Goal: Task Accomplishment & Management: Use online tool/utility

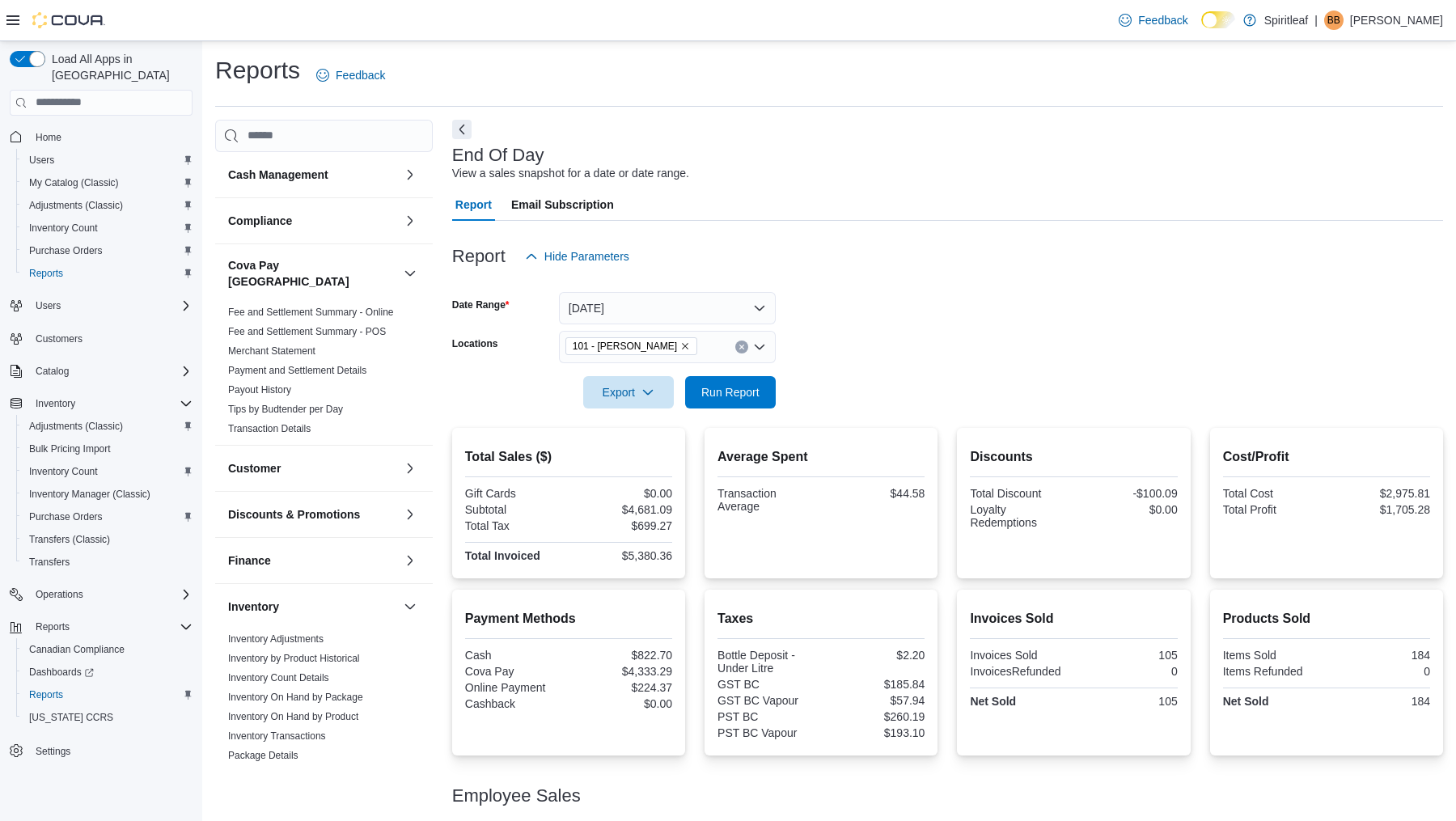
scroll to position [101, 0]
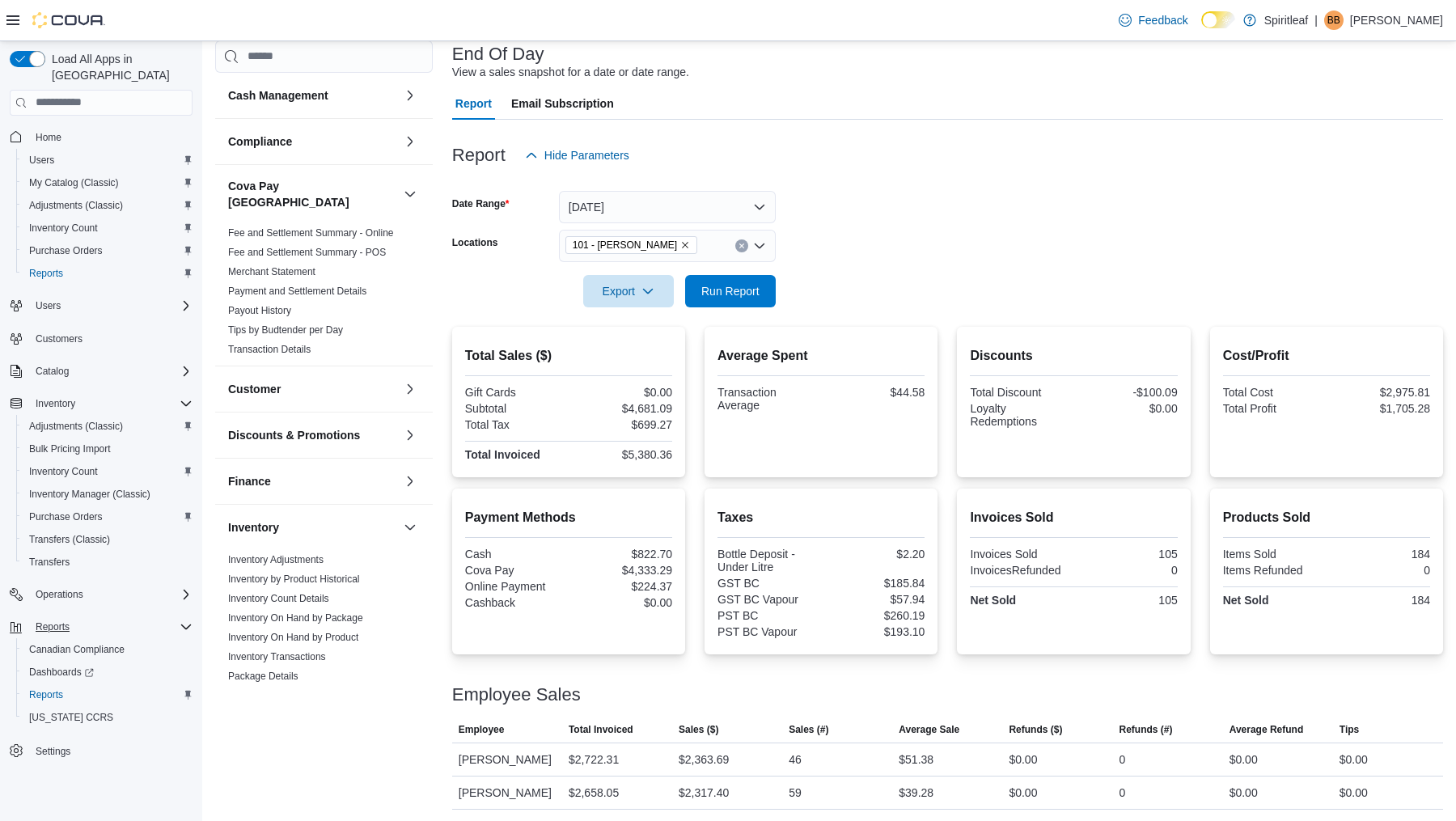
click at [185, 621] on icon "Complex example" at bounding box center [186, 627] width 13 height 13
click at [182, 398] on icon "Complex example" at bounding box center [186, 404] width 13 height 13
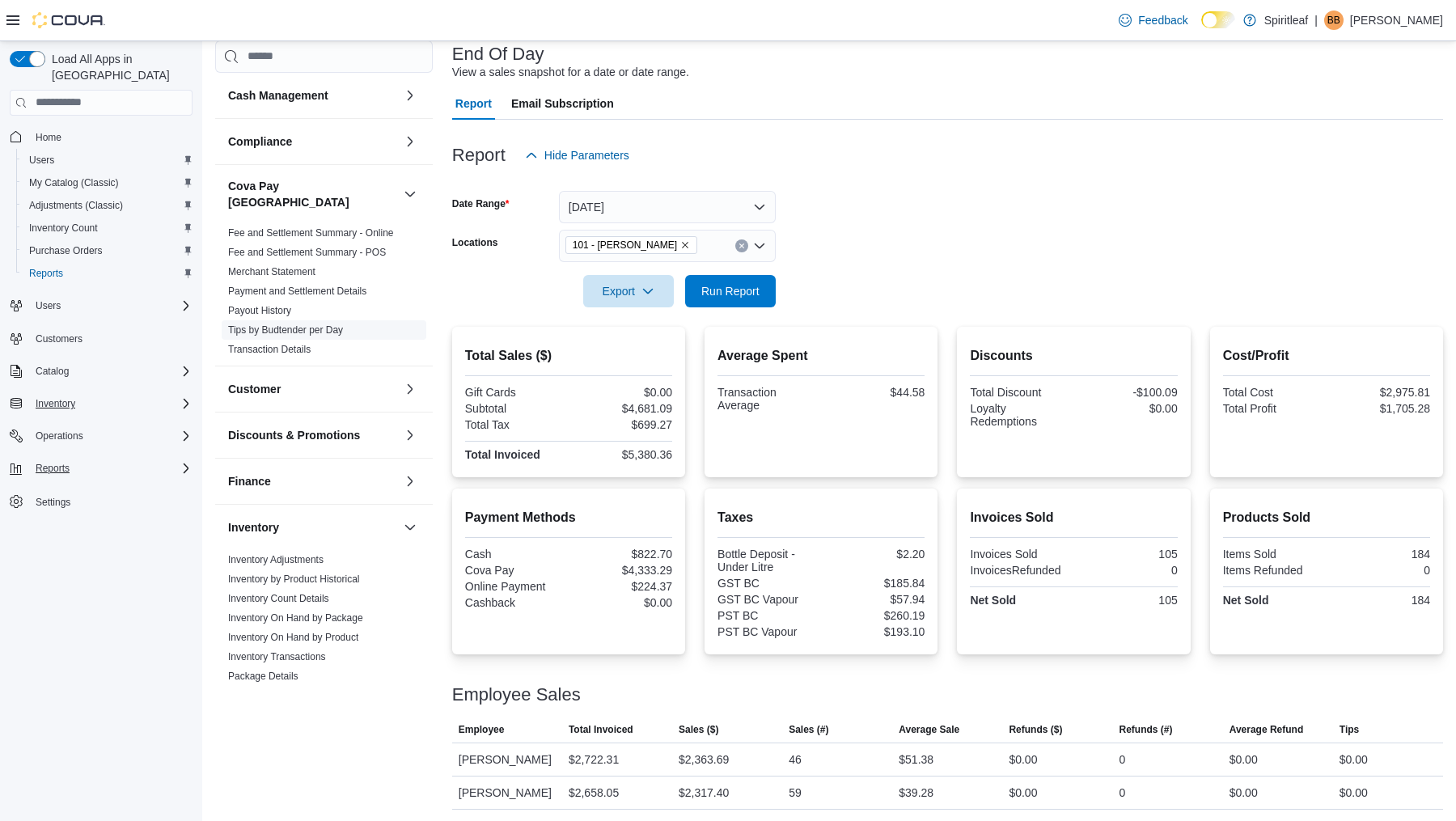
click at [316, 325] on link "Tips by Budtender per Day" at bounding box center [286, 330] width 115 height 11
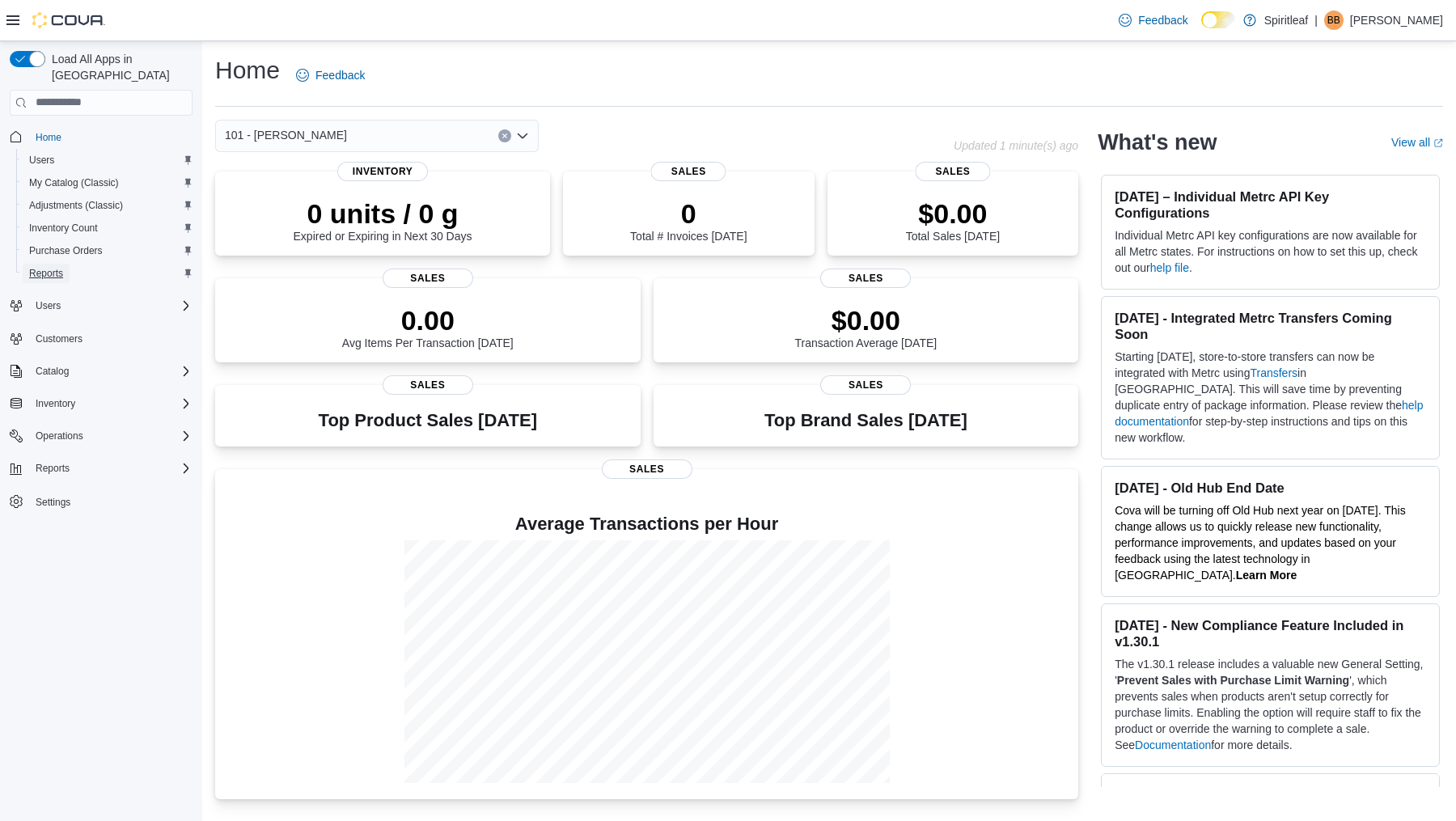
click at [54, 267] on span "Reports" at bounding box center [46, 273] width 34 height 13
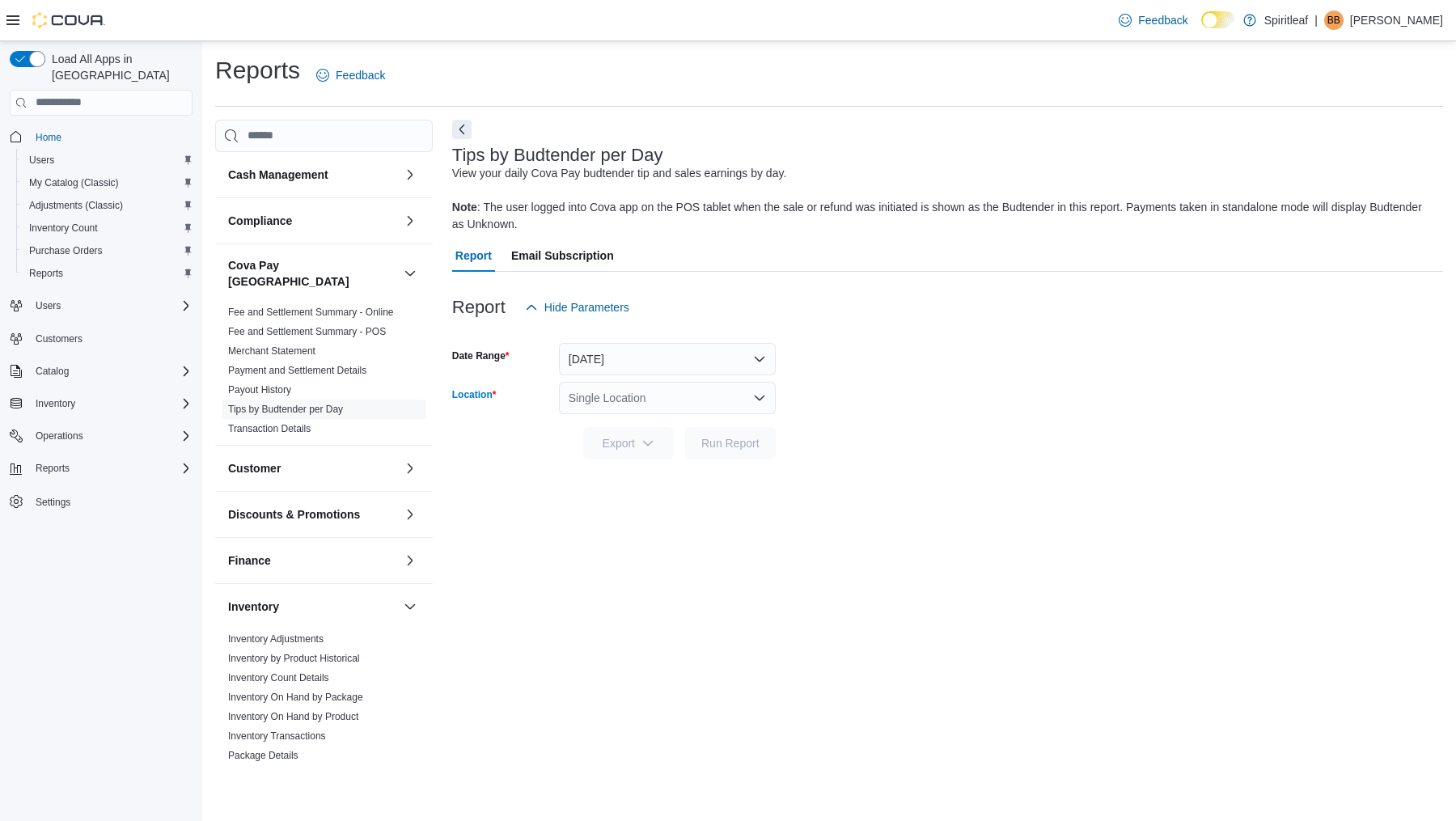
click at [624, 403] on div "Single Location" at bounding box center [667, 398] width 217 height 33
type input "***"
click at [652, 423] on span "101 - [PERSON_NAME]" at bounding box center [698, 426] width 123 height 16
click at [745, 442] on span "Run Report" at bounding box center [731, 443] width 58 height 16
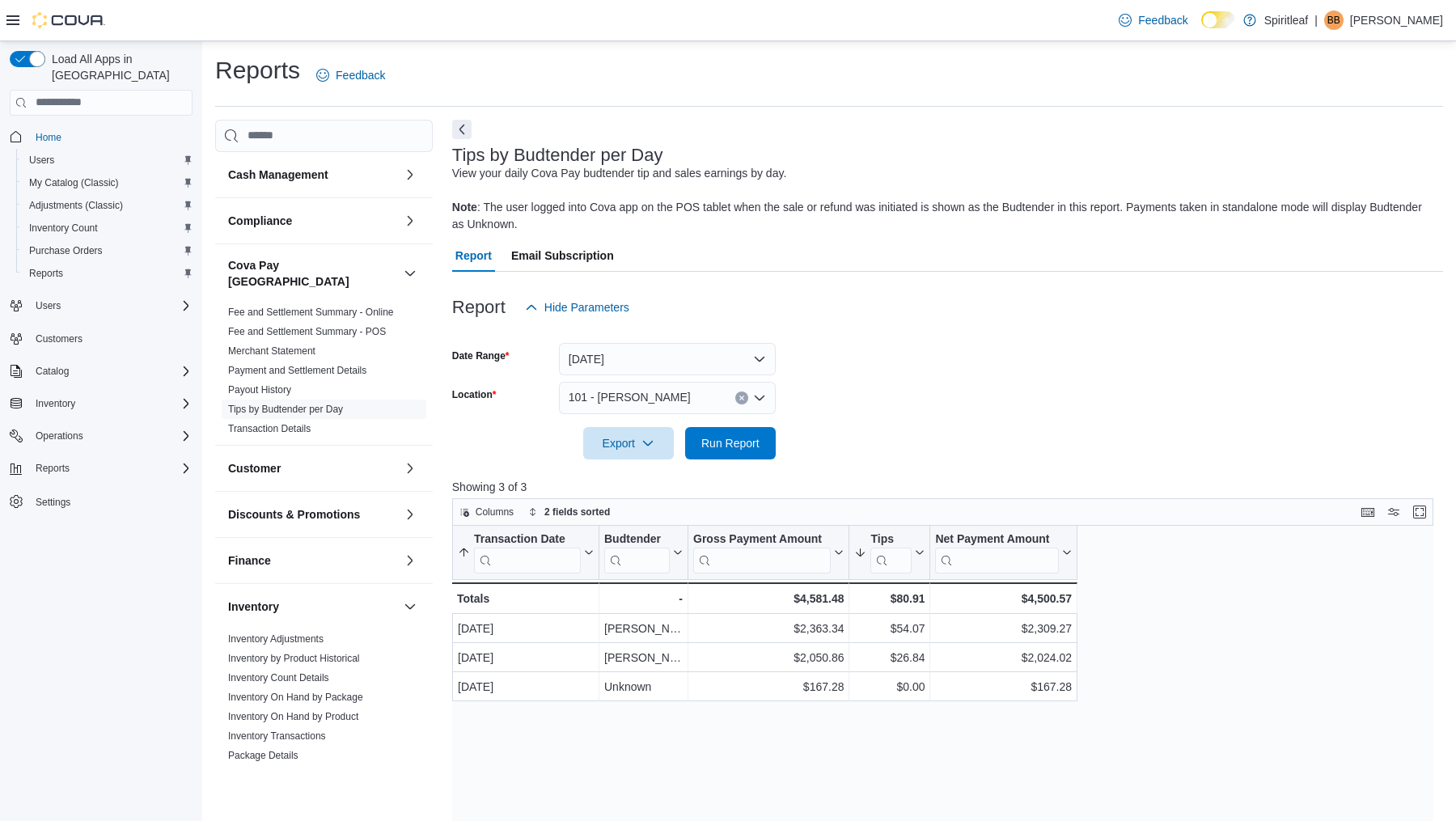
click at [1400, 12] on p "[PERSON_NAME]" at bounding box center [1397, 20] width 93 height 19
click at [1340, 164] on span "Sign Out" at bounding box center [1339, 160] width 44 height 16
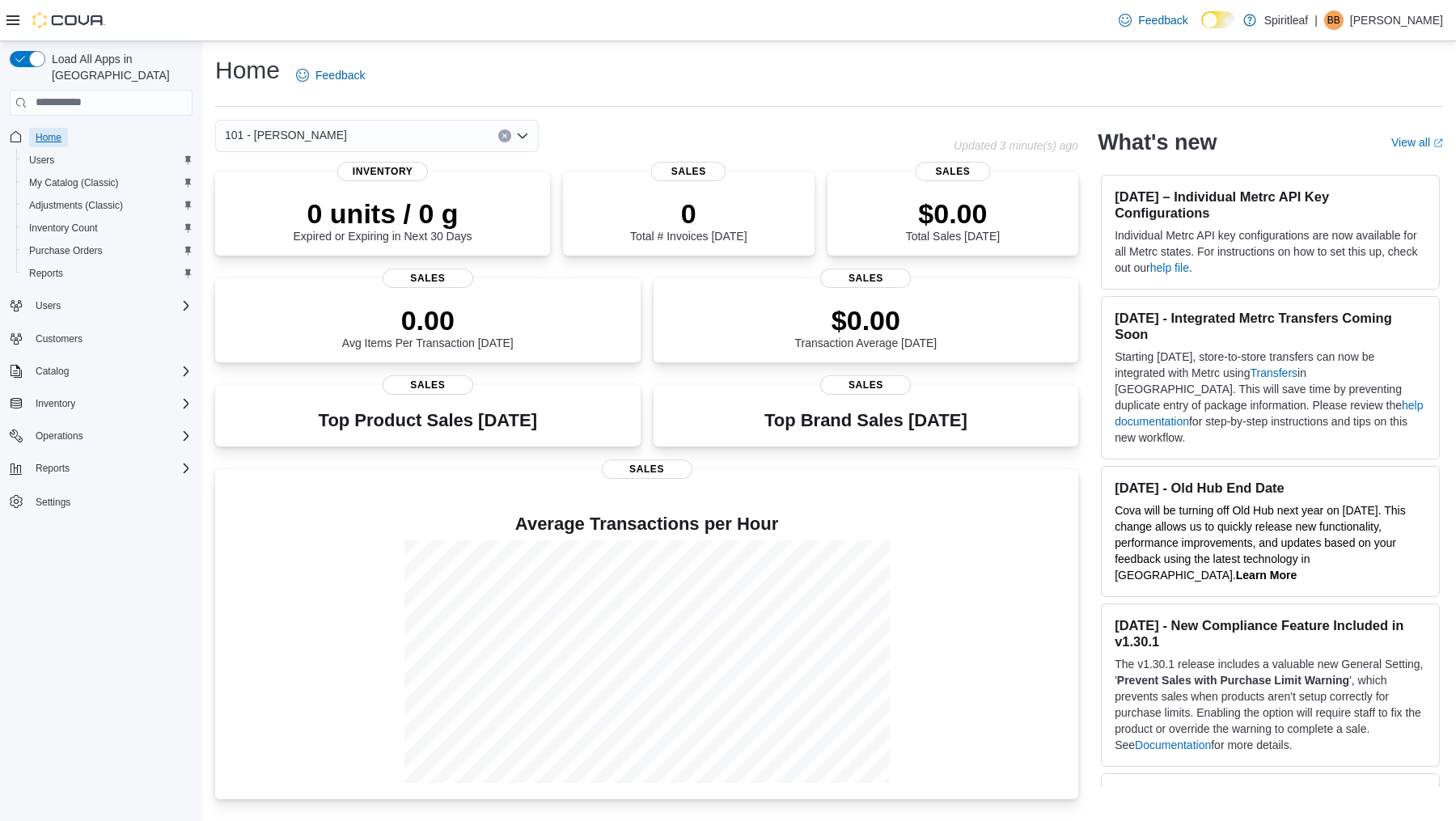
click at [61, 131] on span "Home" at bounding box center [48, 138] width 26 height 13
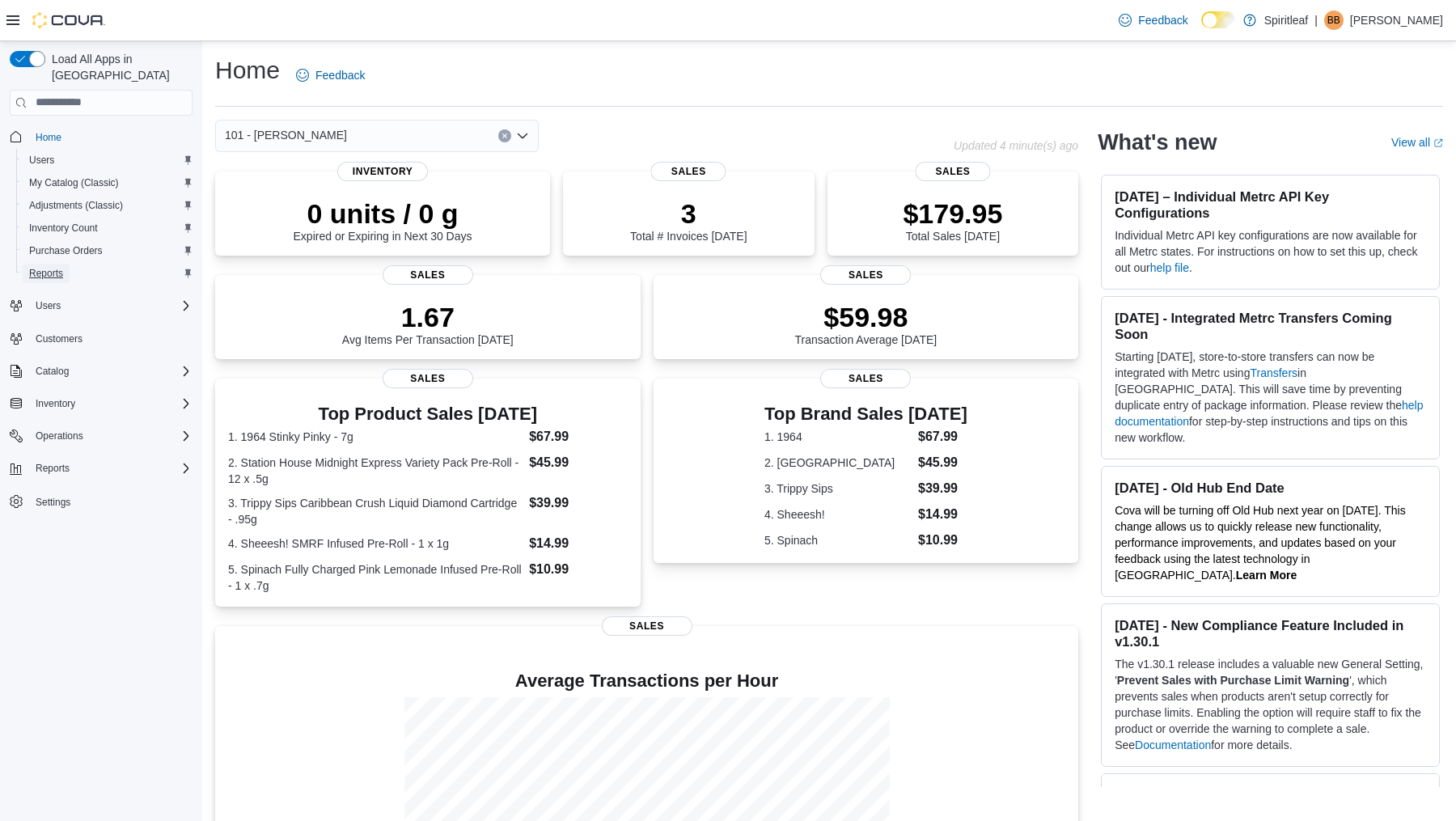
click at [54, 267] on span "Reports" at bounding box center [46, 273] width 34 height 13
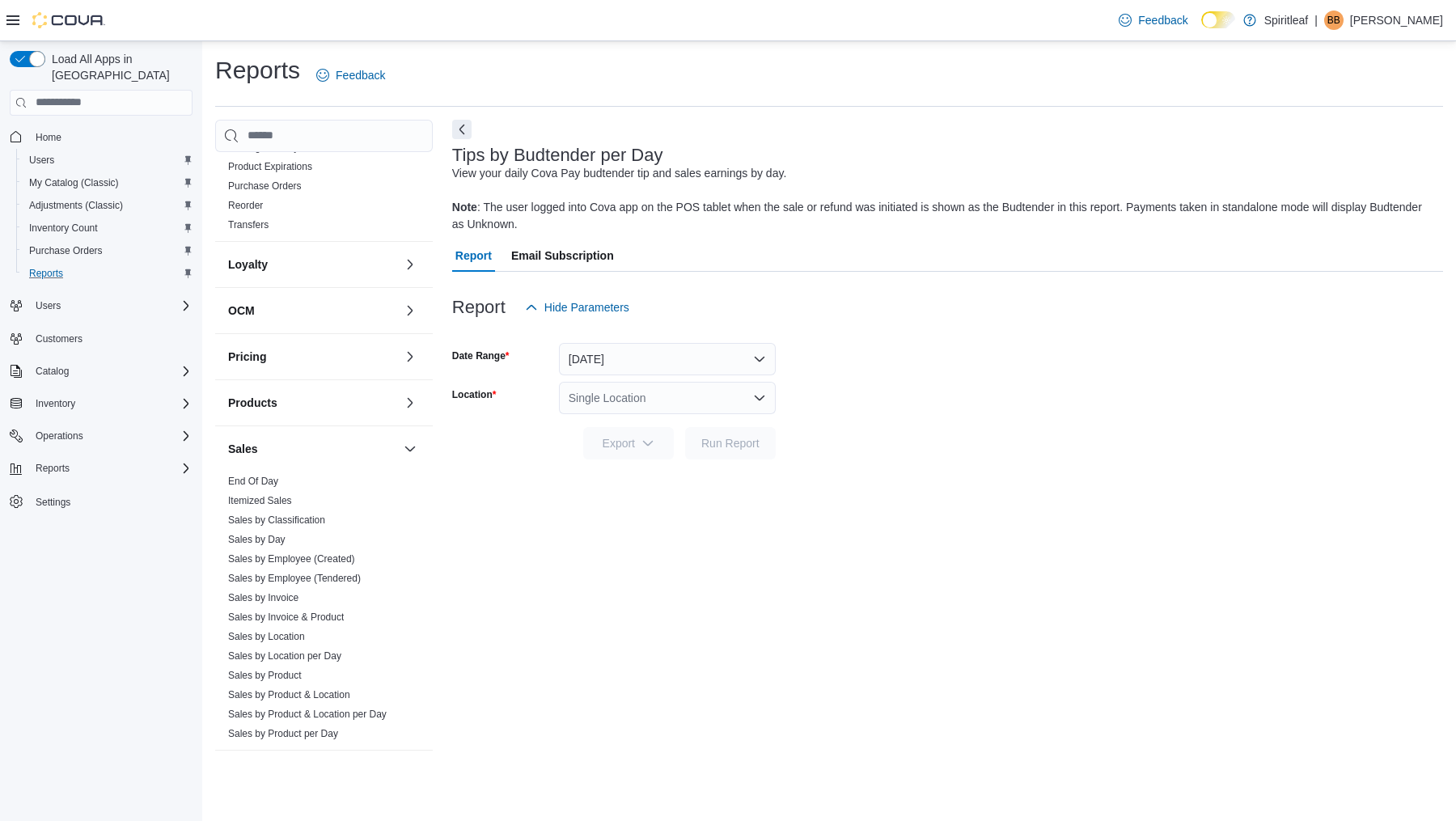
scroll to position [655, 0]
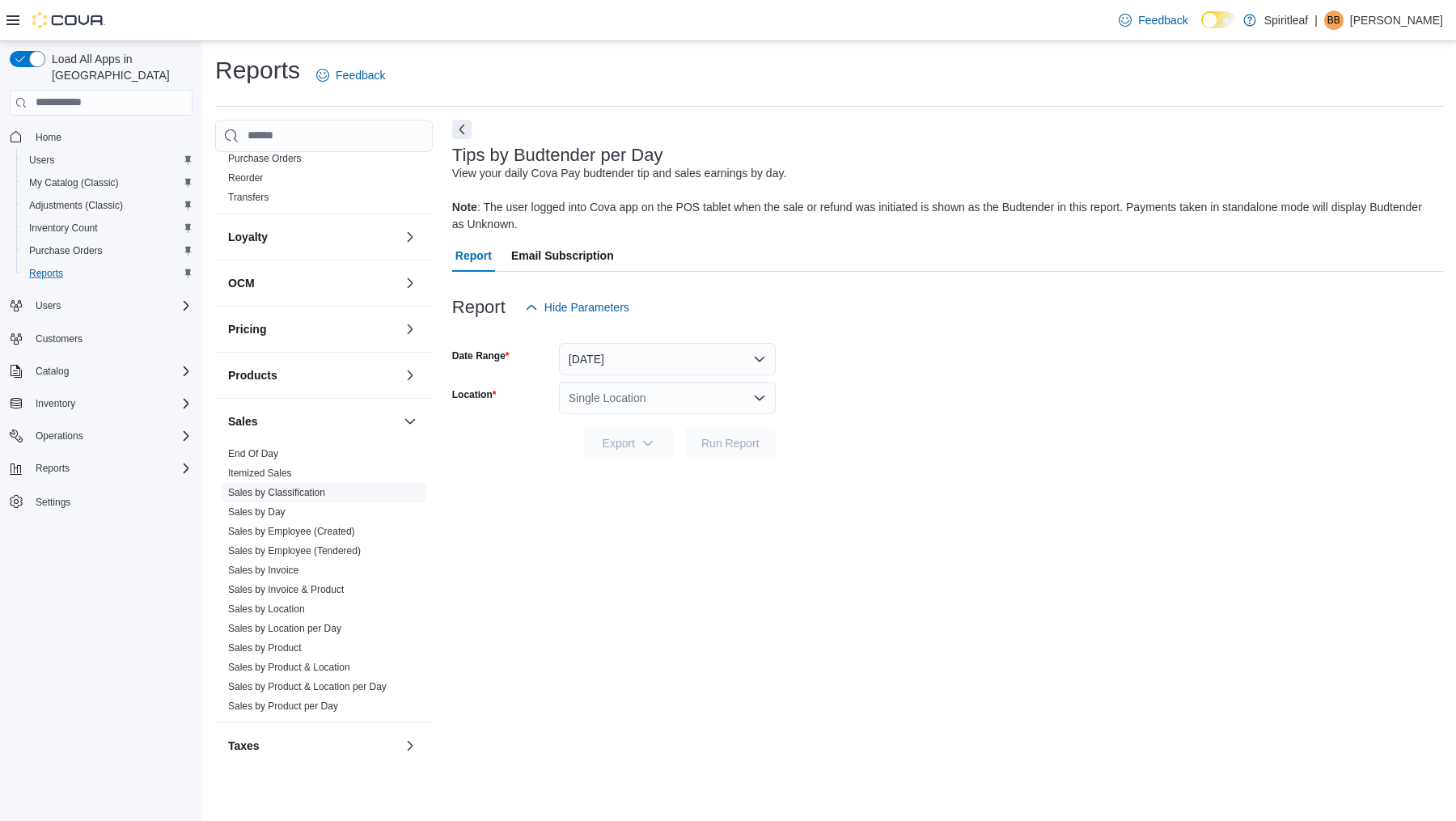
click at [273, 487] on link "Sales by Classification" at bounding box center [277, 492] width 97 height 11
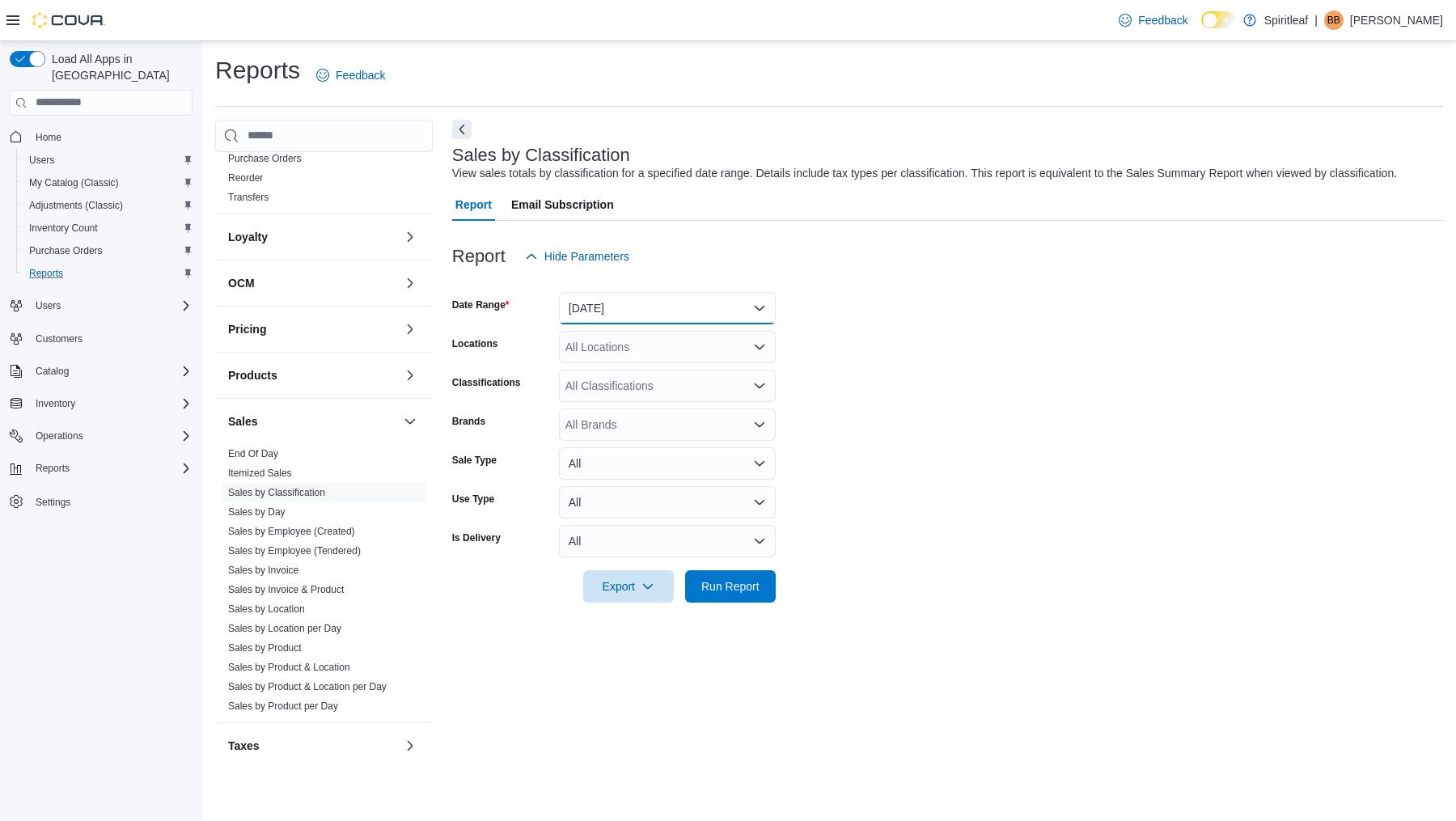
click at [670, 319] on button "[DATE]" at bounding box center [667, 308] width 217 height 33
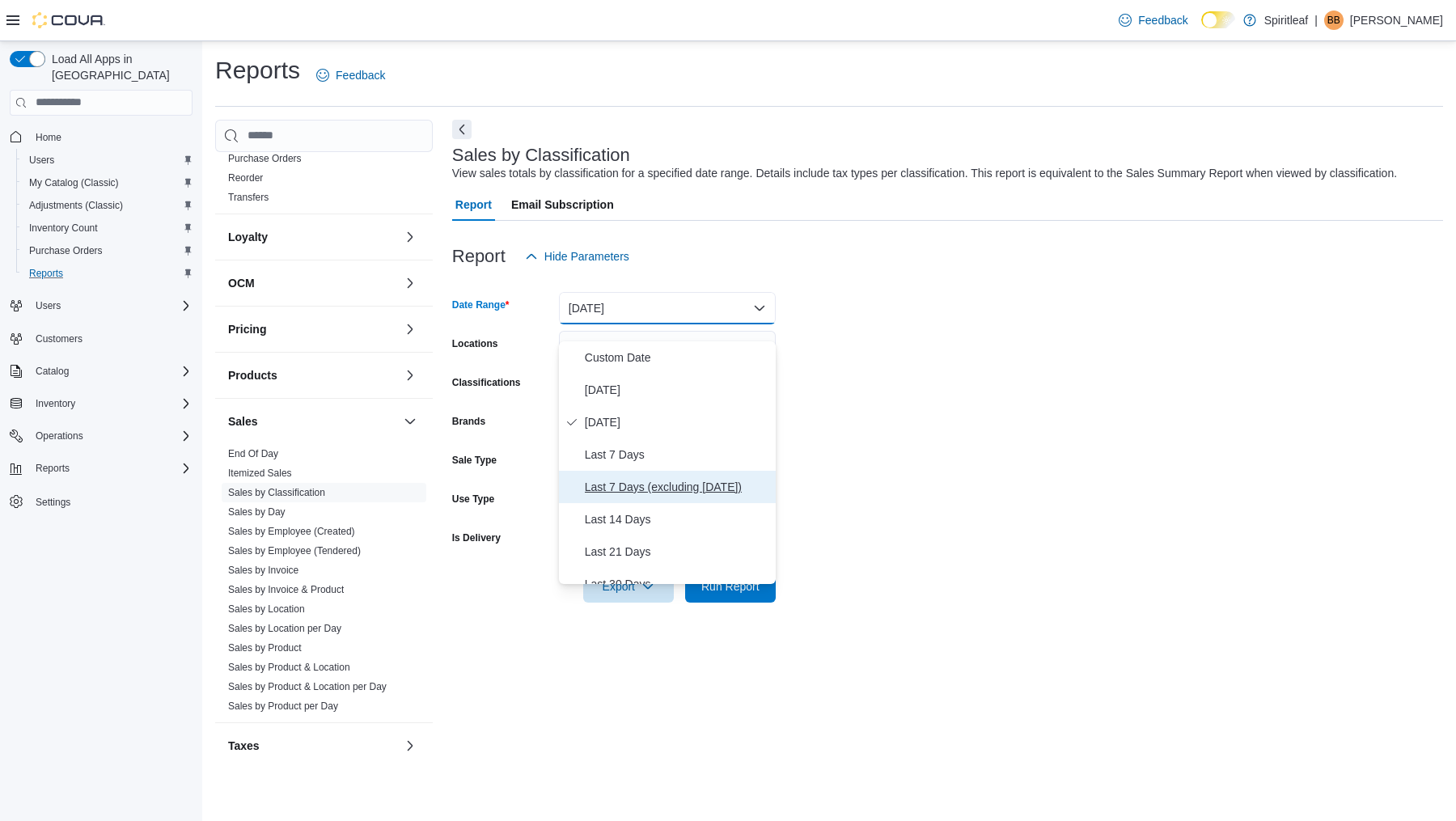
click at [634, 481] on span "Last 7 Days (excluding [DATE])" at bounding box center [676, 487] width 184 height 19
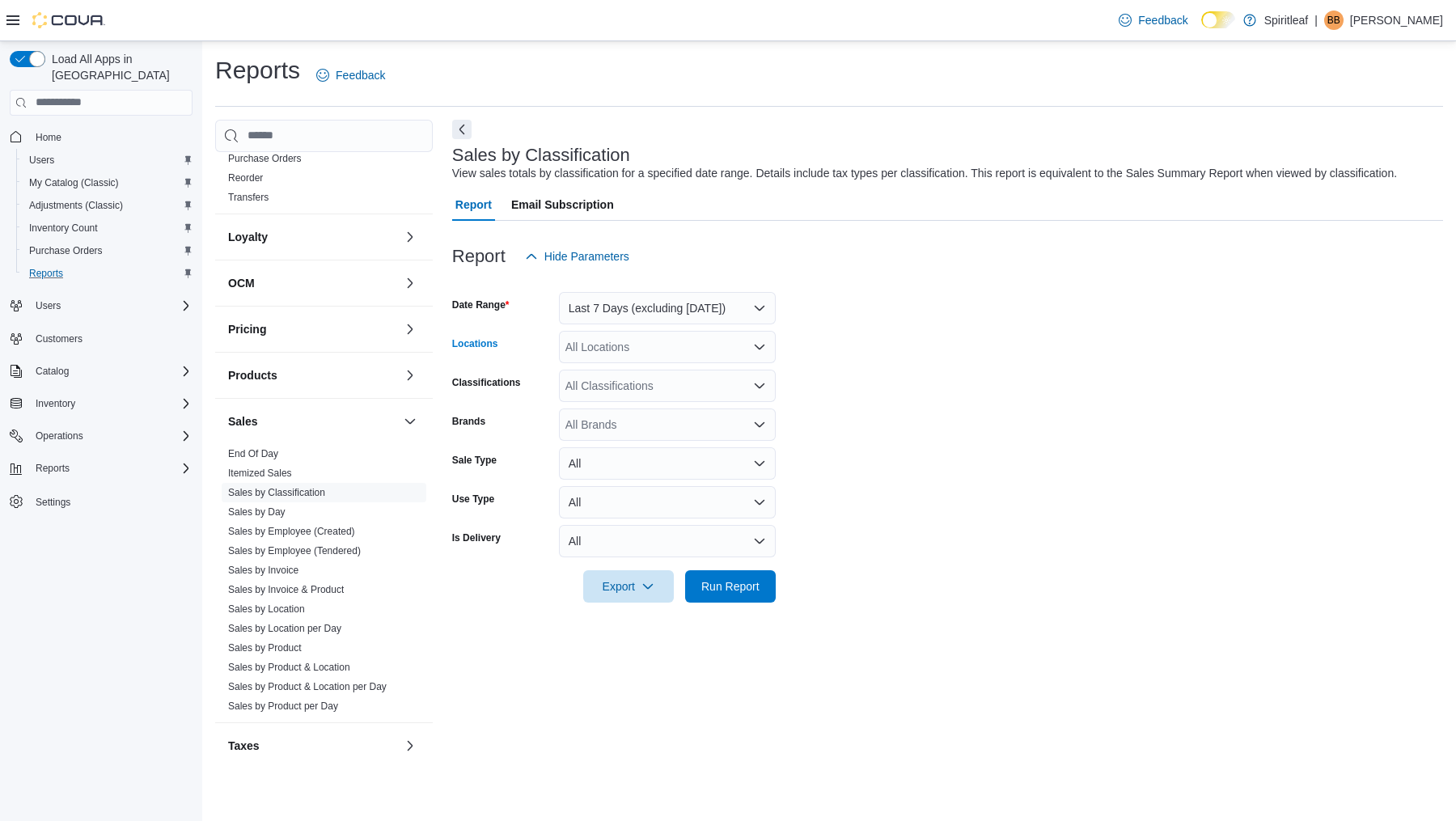
click at [612, 362] on div "All Locations" at bounding box center [667, 347] width 217 height 33
type input "***"
click at [660, 396] on span "101 - [PERSON_NAME]" at bounding box center [679, 392] width 123 height 16
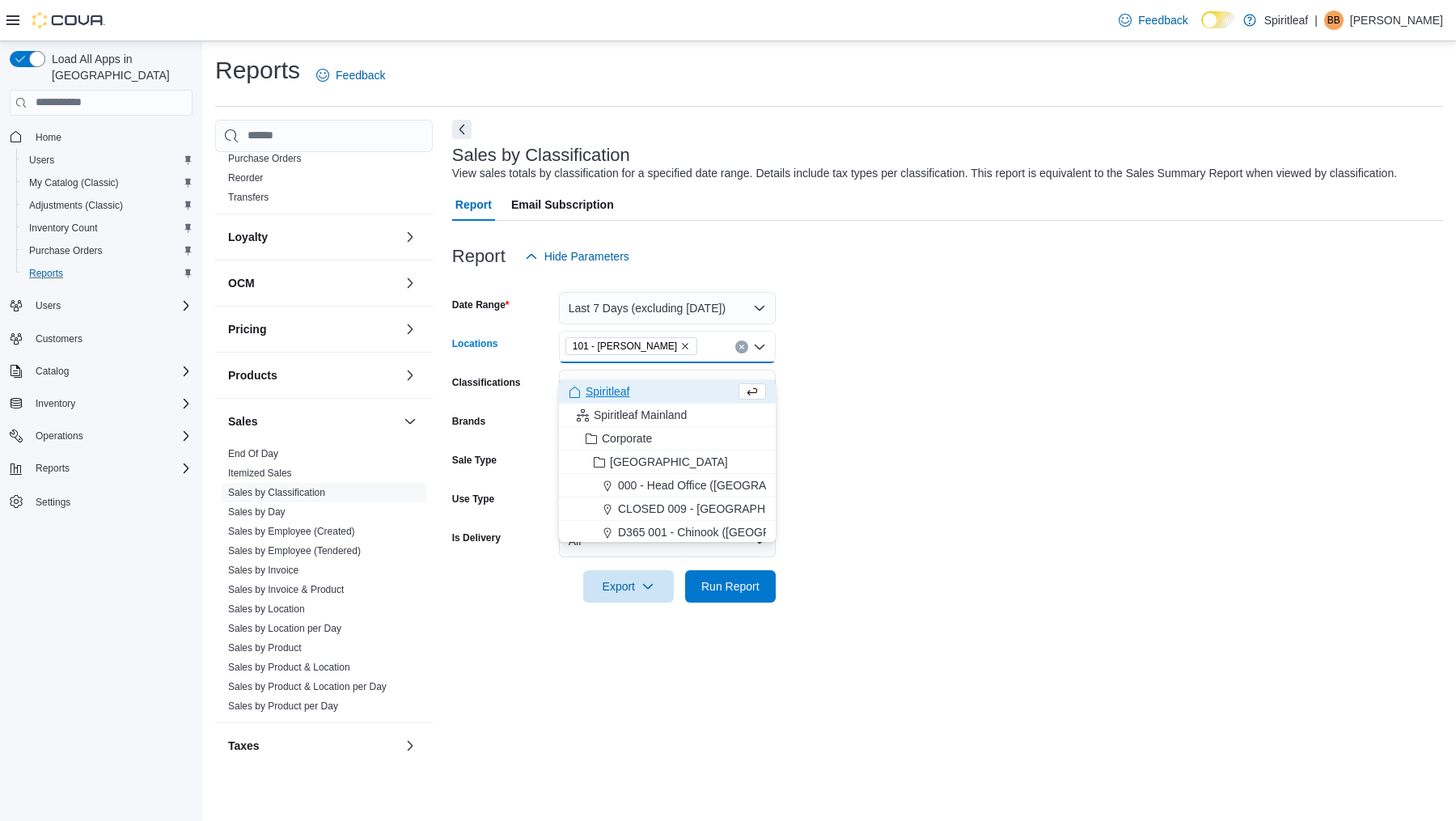
click at [865, 363] on form "Date Range Last 7 Days (excluding [DATE]) Locations 101 - [GEOGRAPHIC_DATA] Com…" at bounding box center [947, 437] width 991 height 330
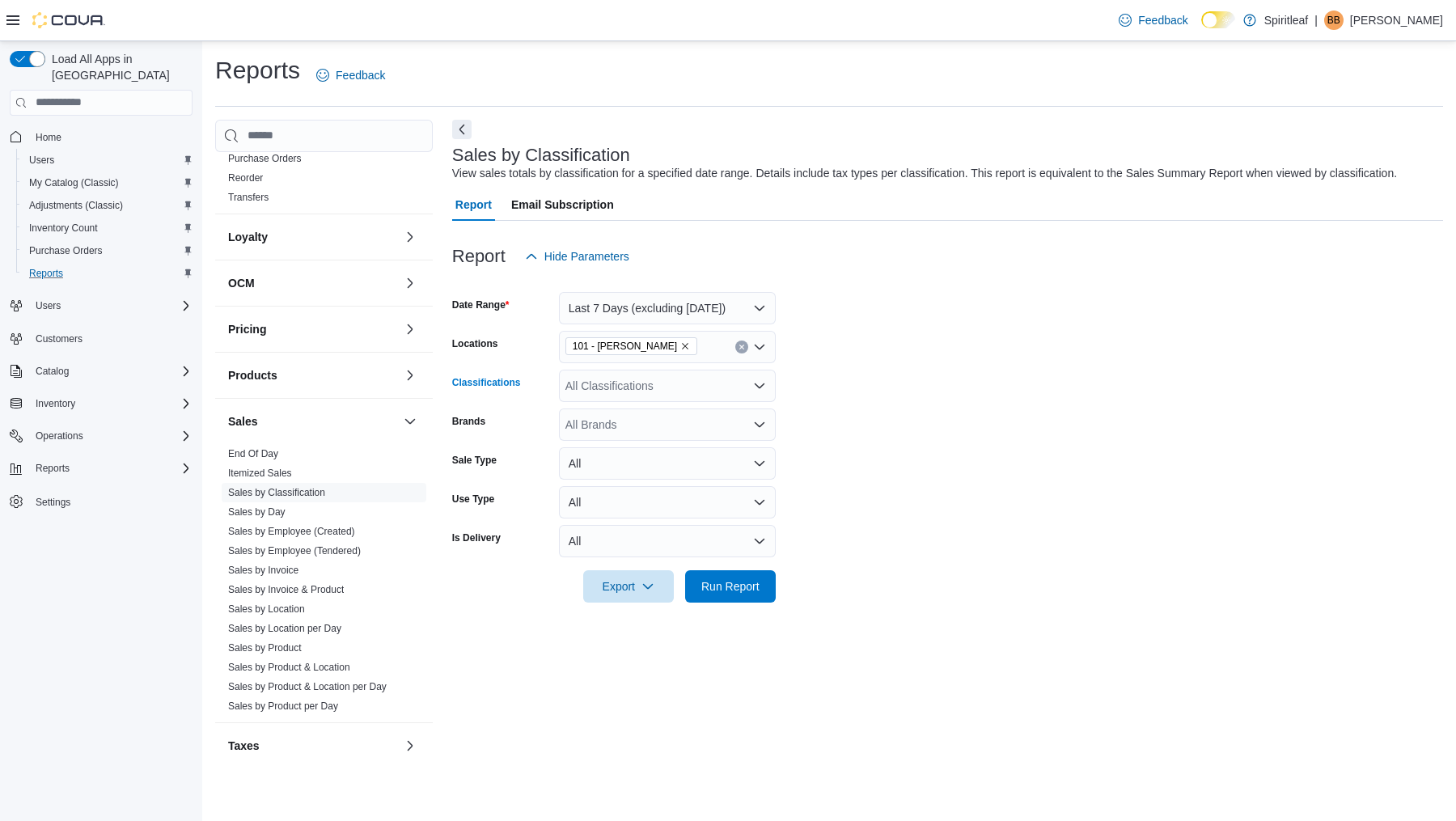
click at [658, 402] on div "All Classifications" at bounding box center [667, 385] width 217 height 33
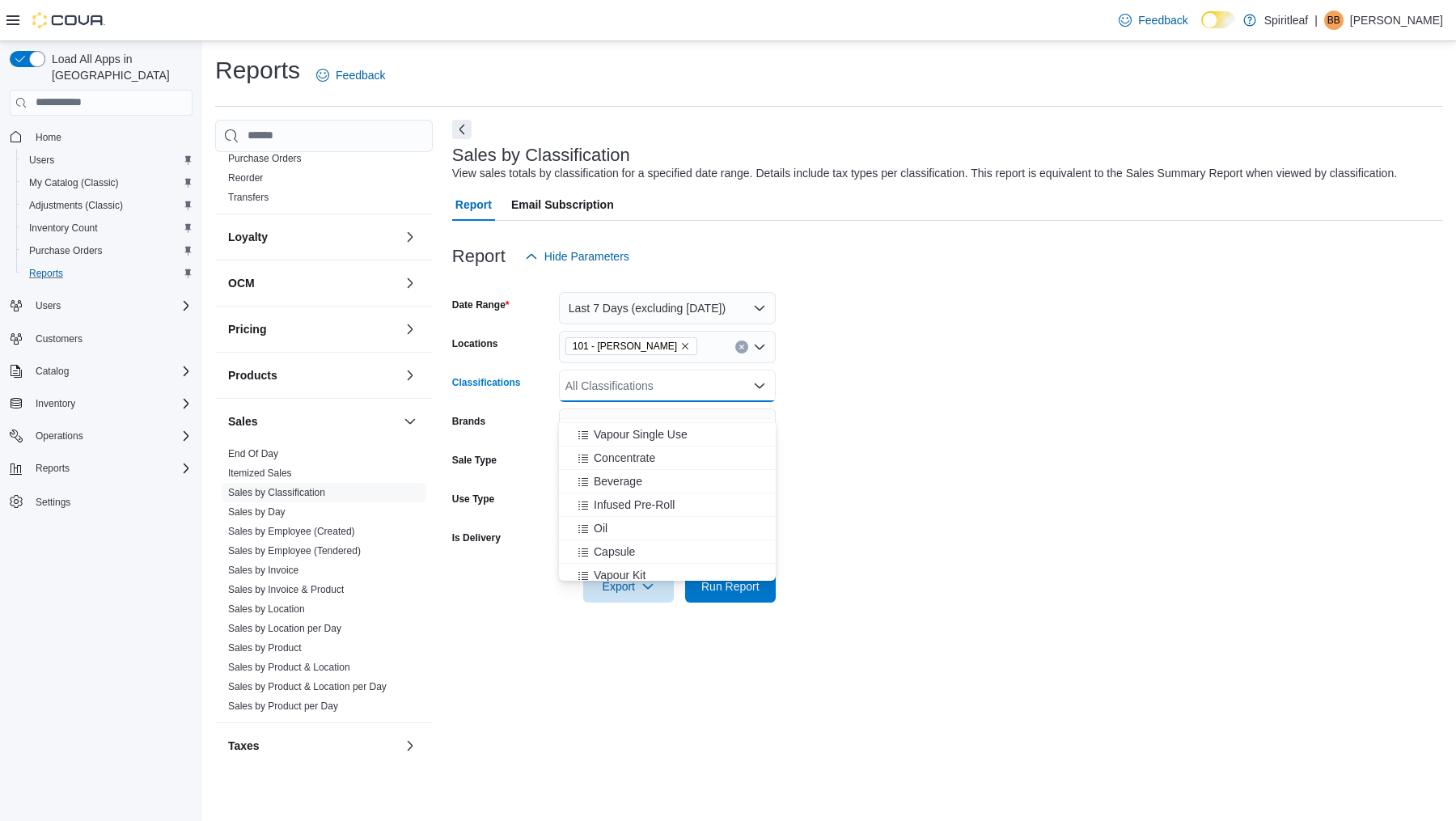
scroll to position [397, 0]
click at [653, 497] on span "Infused Pre-Roll" at bounding box center [635, 504] width 81 height 16
click at [653, 497] on div "Oil" at bounding box center [651, 504] width 167 height 16
click at [653, 497] on div "Capsule" at bounding box center [651, 504] width 167 height 16
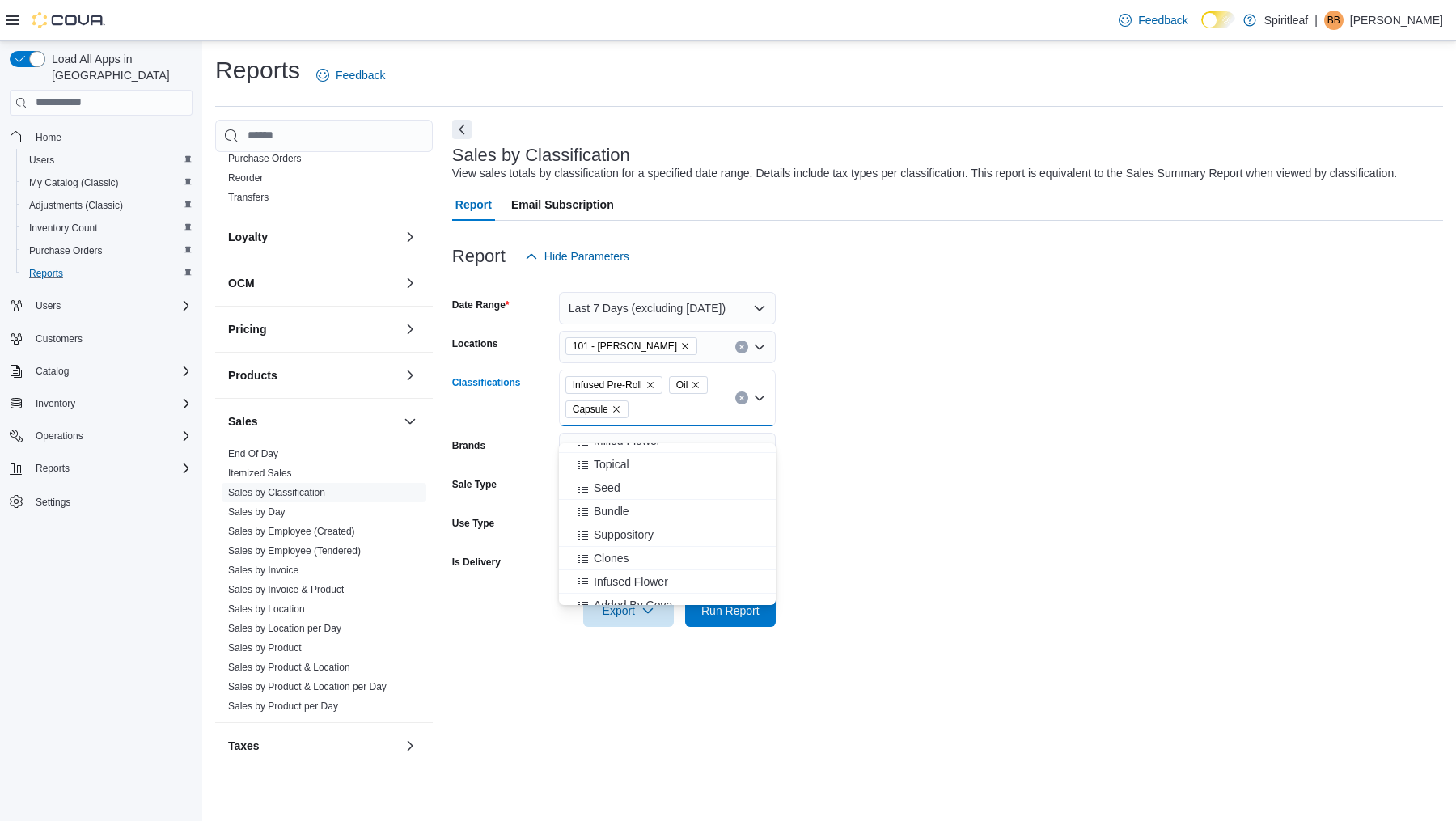
scroll to position [519, 0]
click at [651, 564] on span "Infused Flower" at bounding box center [631, 570] width 74 height 16
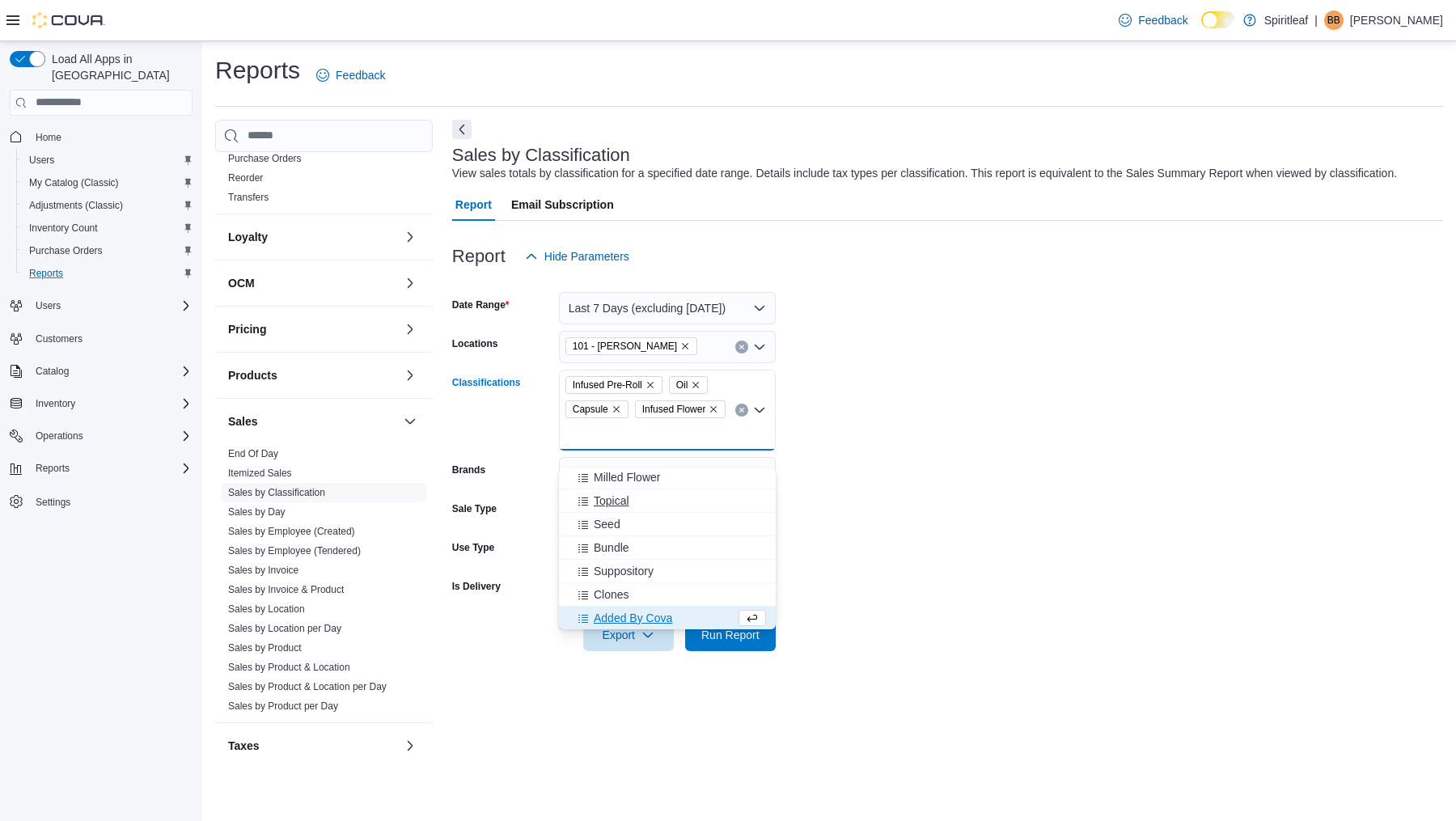
click at [620, 494] on span "Topical" at bounding box center [612, 501] width 35 height 16
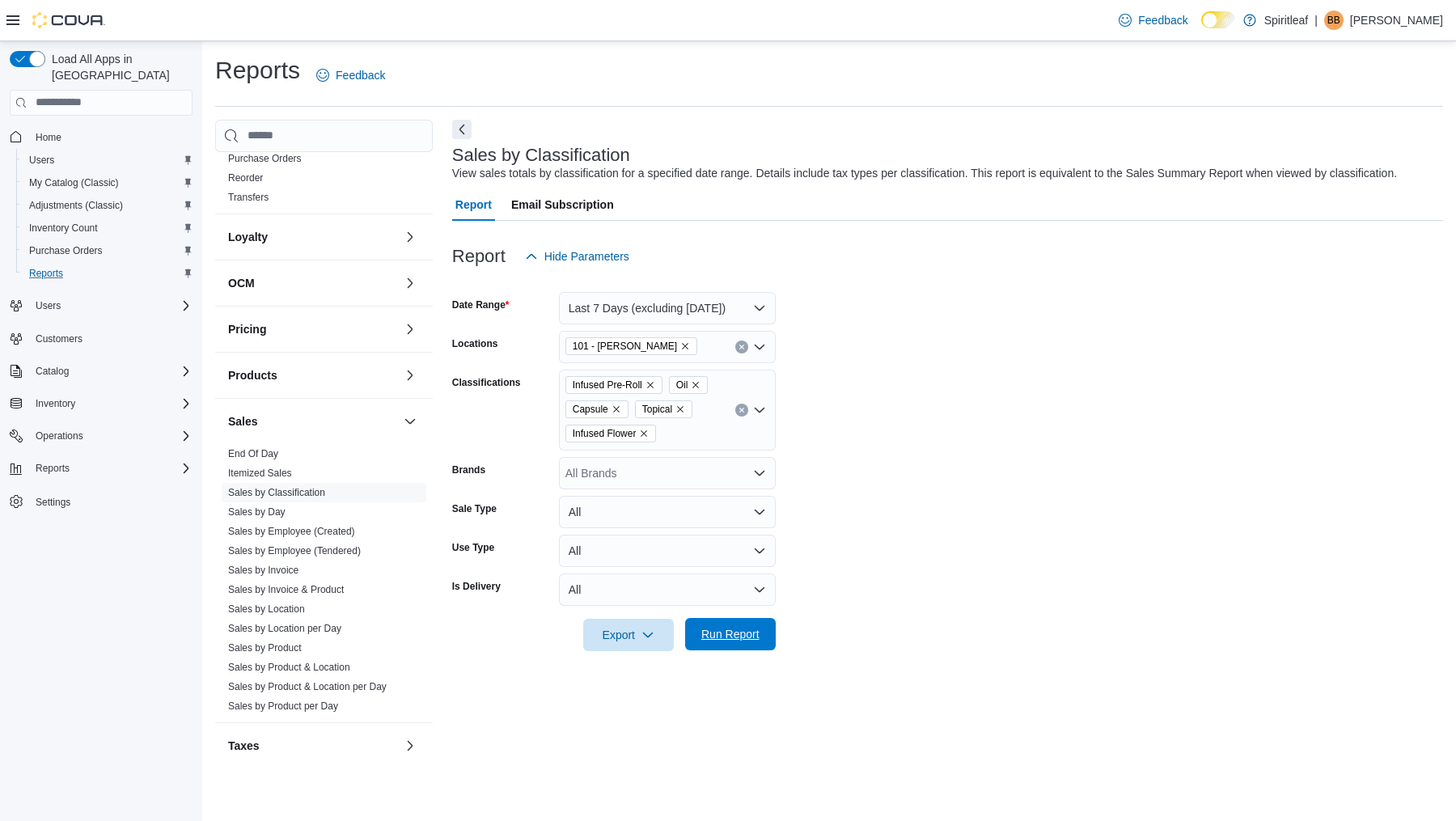
click at [738, 637] on span "Run Report" at bounding box center [730, 634] width 71 height 33
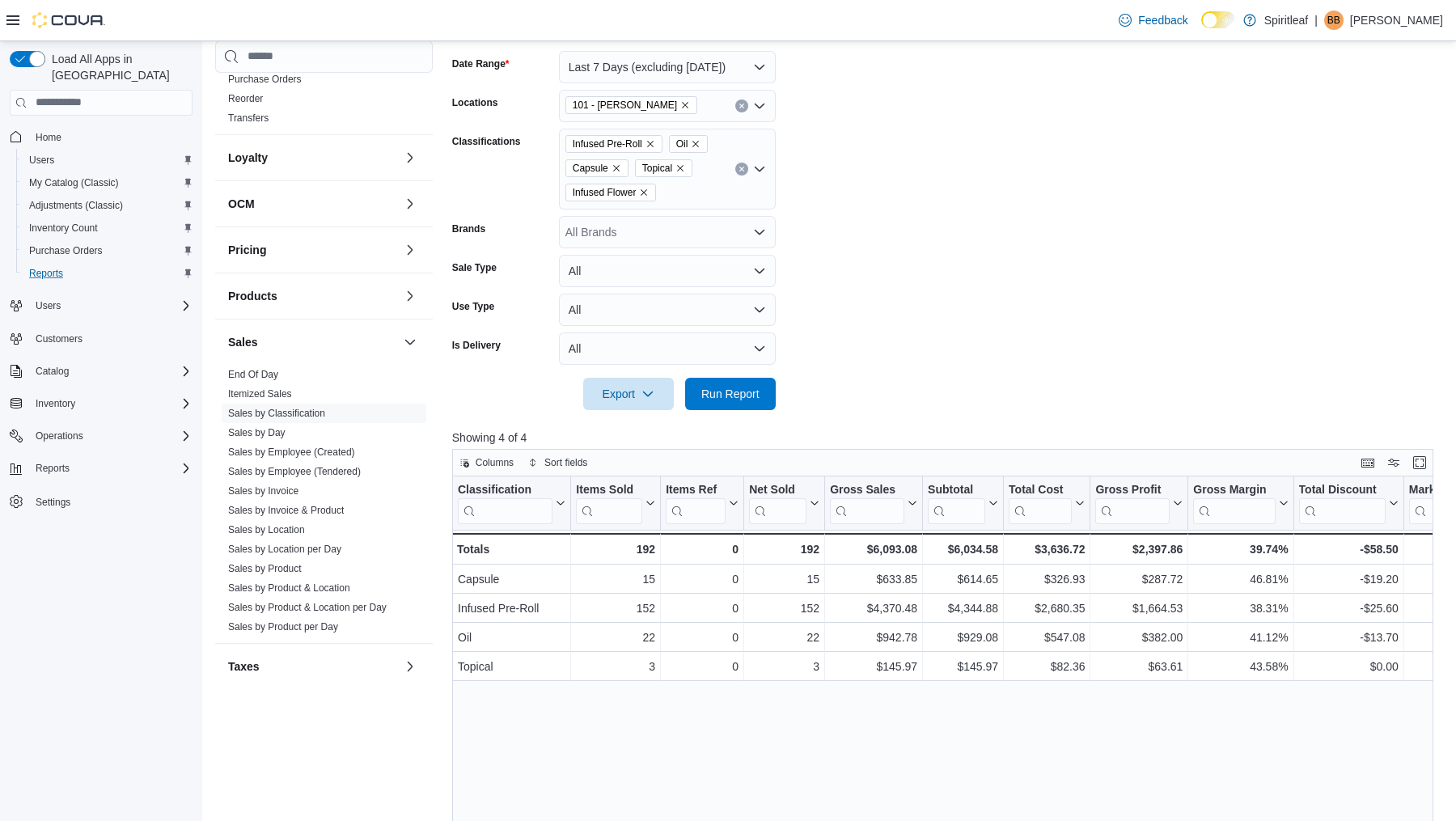
scroll to position [239, 0]
click at [761, 178] on icon "Open list of options" at bounding box center [759, 171] width 13 height 13
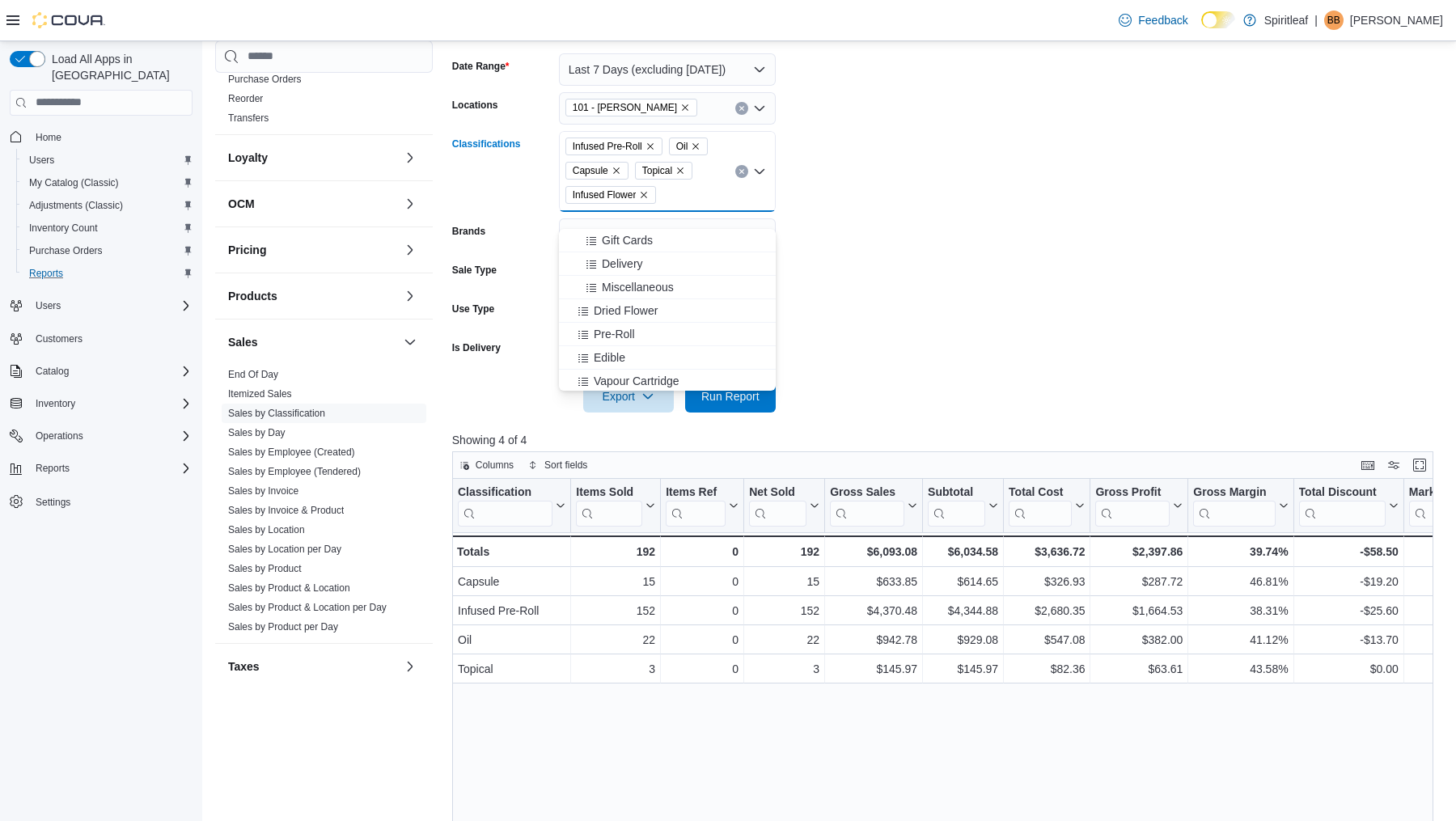
scroll to position [260, 0]
click at [624, 308] on span "Pre-Roll" at bounding box center [614, 309] width 41 height 16
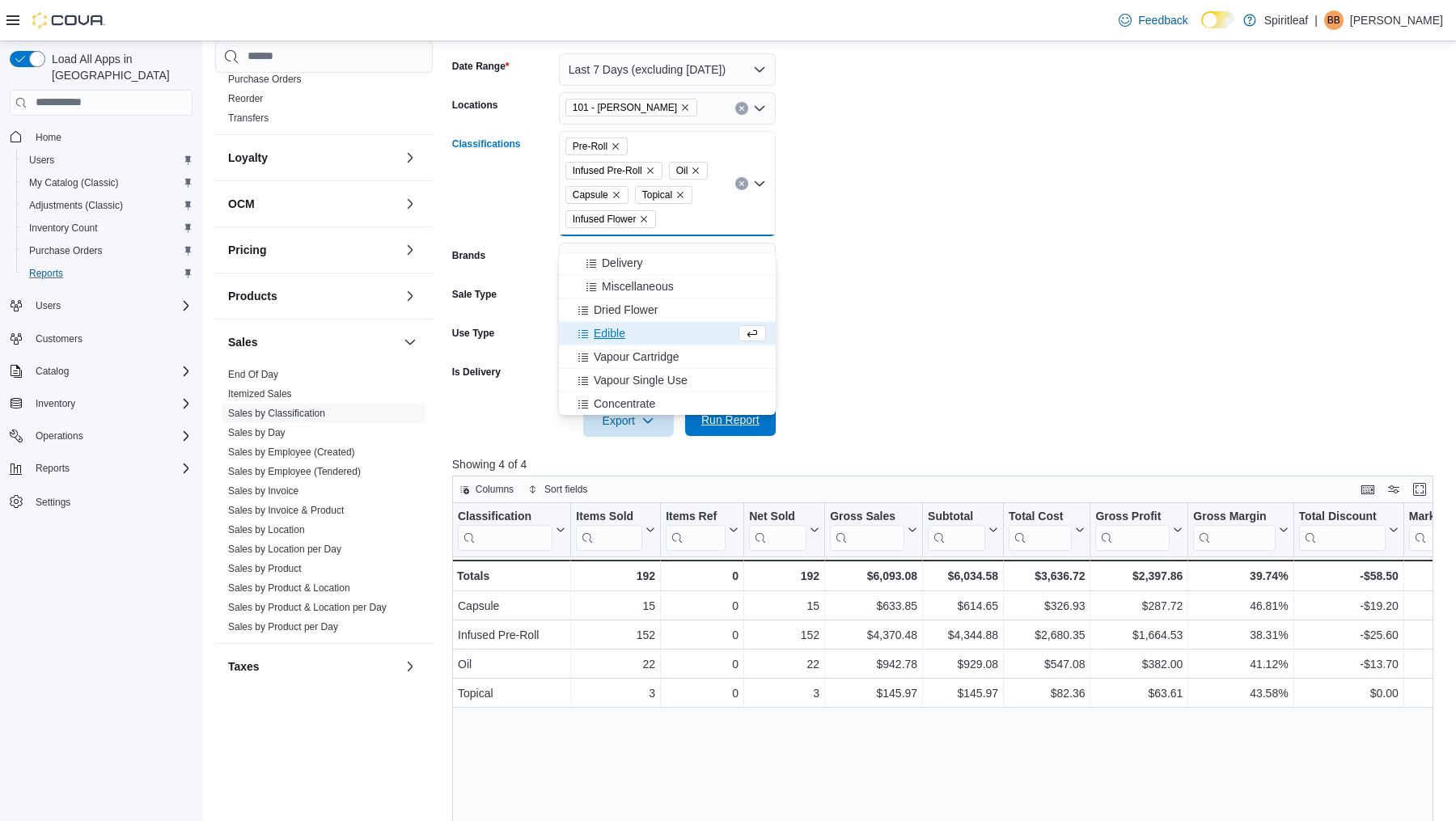
click at [738, 428] on span "Run Report" at bounding box center [731, 420] width 58 height 16
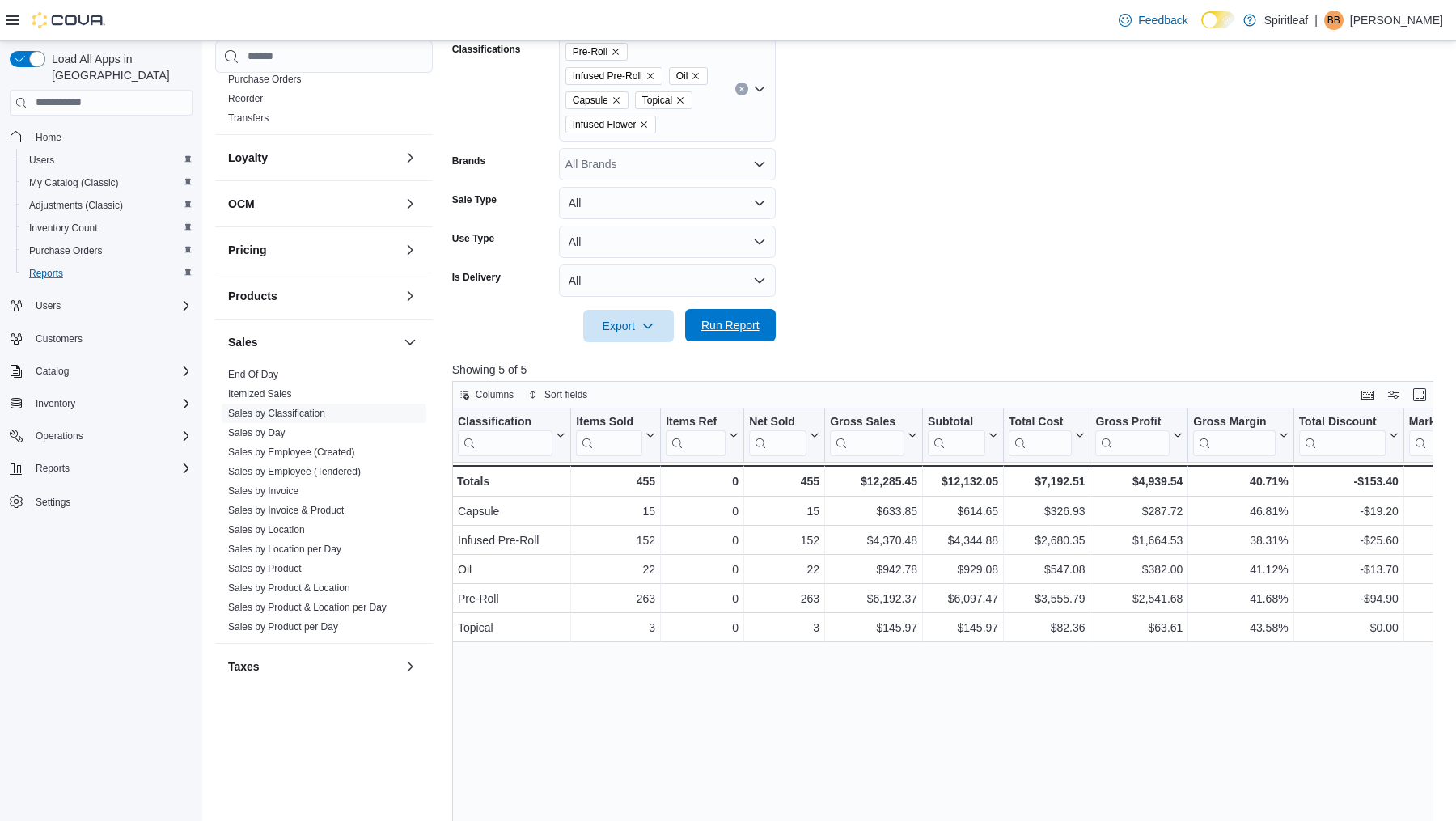
scroll to position [334, 0]
